Goal: Complete application form

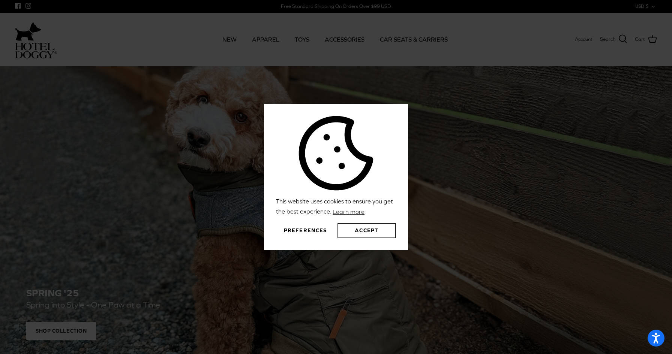
click at [378, 231] on button "Accept" at bounding box center [366, 230] width 58 height 15
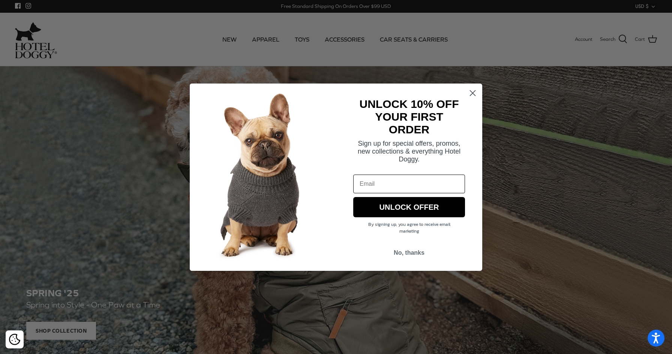
click at [473, 91] on circle "Close dialog" at bounding box center [472, 93] width 12 height 12
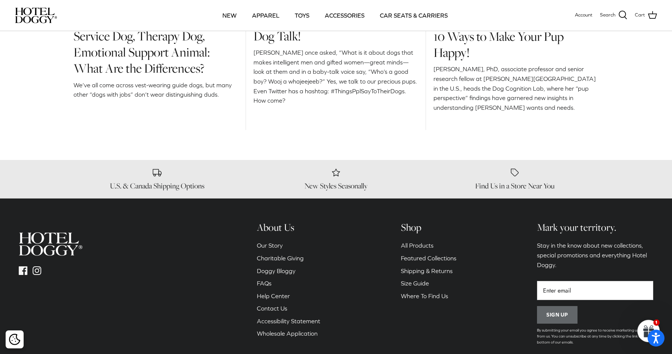
scroll to position [1157, 0]
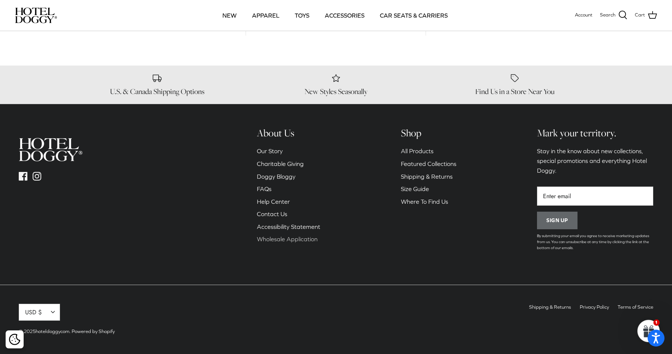
click at [270, 238] on link "Wholesale Application" at bounding box center [287, 239] width 61 height 7
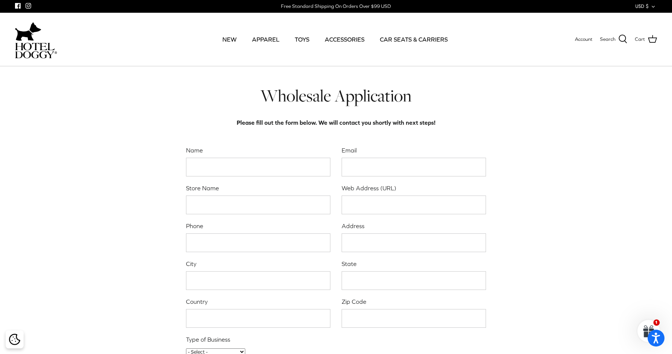
click at [42, 34] on div at bounding box center [36, 31] width 42 height 22
